Goal: Task Accomplishment & Management: Manage account settings

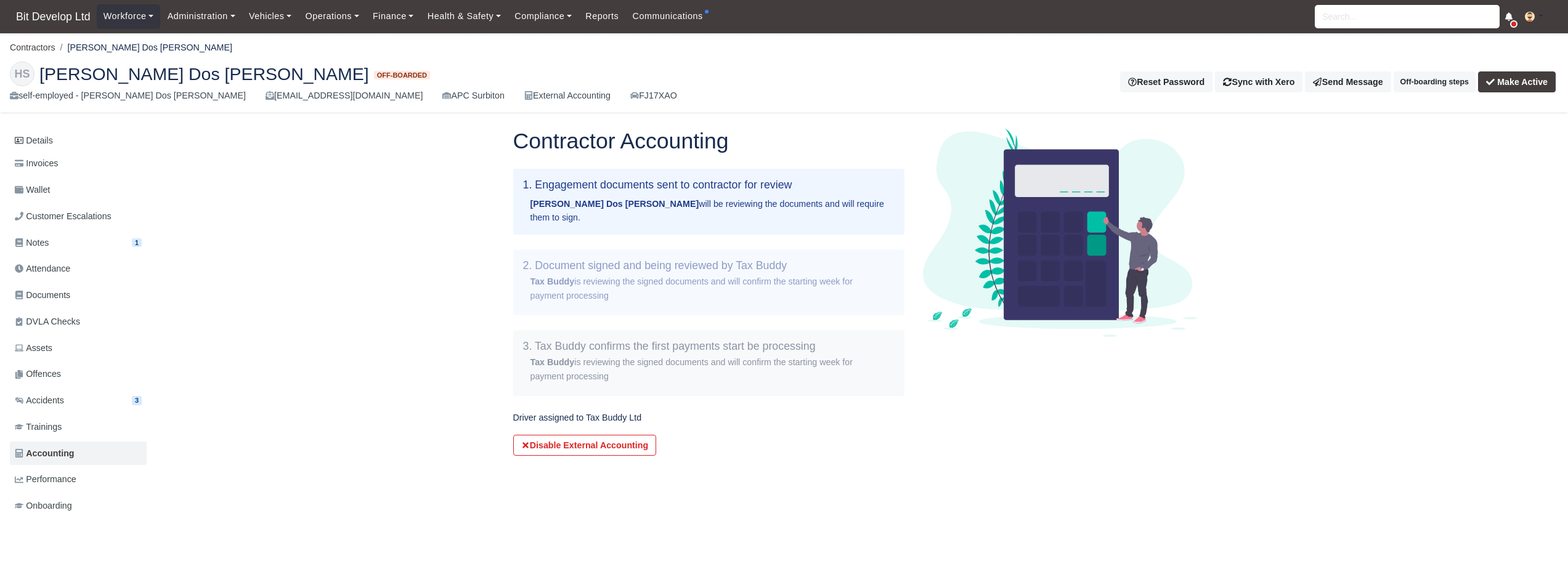
click at [872, 448] on form "Disable External Accounting" at bounding box center [709, 445] width 392 height 21
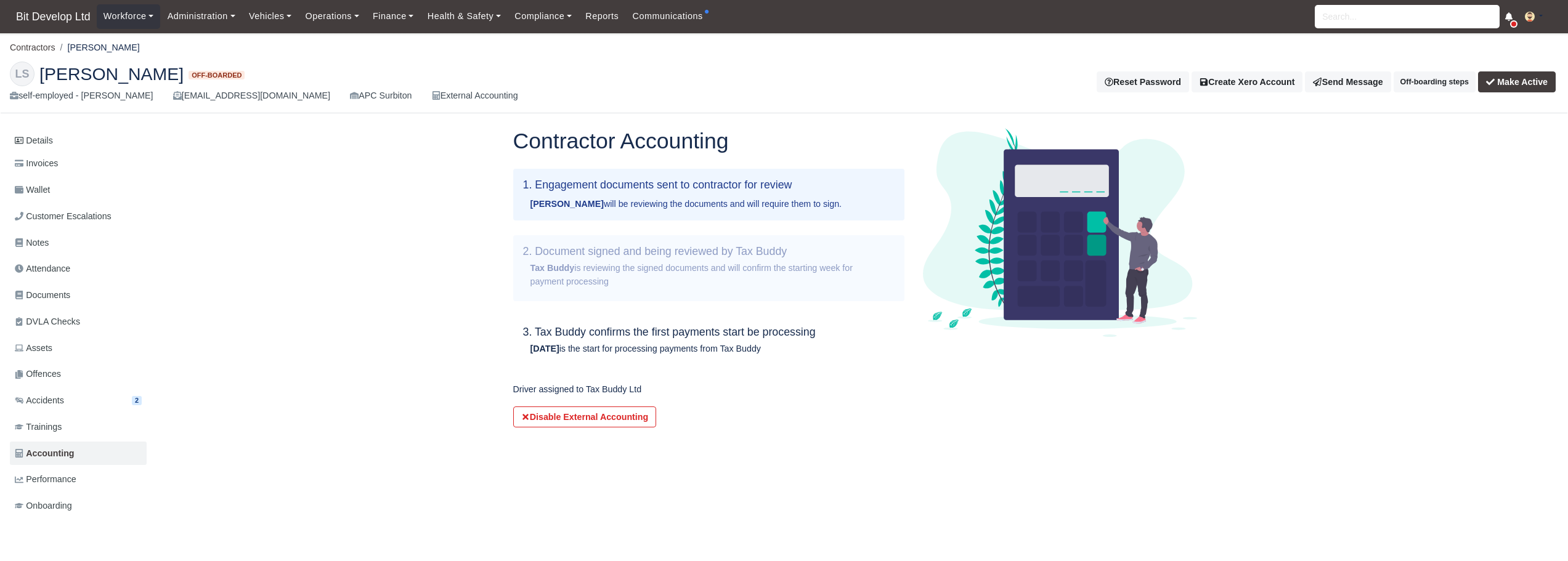
click at [518, 139] on h1 "Contractor Accounting" at bounding box center [709, 141] width 392 height 26
drag, startPoint x: 518, startPoint y: 140, endPoint x: 769, endPoint y: 138, distance: 251.0
click at [769, 138] on h1 "Contractor Accounting" at bounding box center [709, 141] width 392 height 26
copy h1 "Contractor Accounting"
drag, startPoint x: 68, startPoint y: 47, endPoint x: 158, endPoint y: 45, distance: 90.0
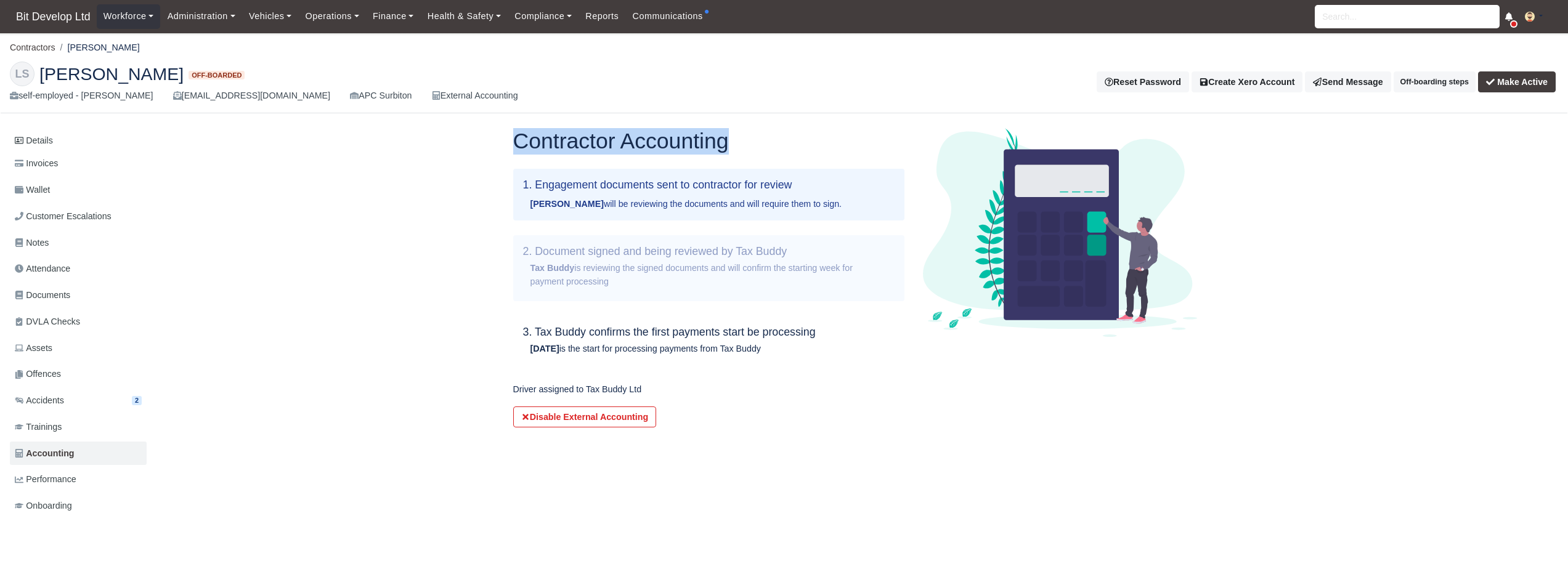
click at [158, 45] on ol "Contractors Leonardo-vasile Stan" at bounding box center [784, 47] width 1548 height 19
copy li "Leonardo-vasile Stan"
